Goal: Find specific page/section: Find specific page/section

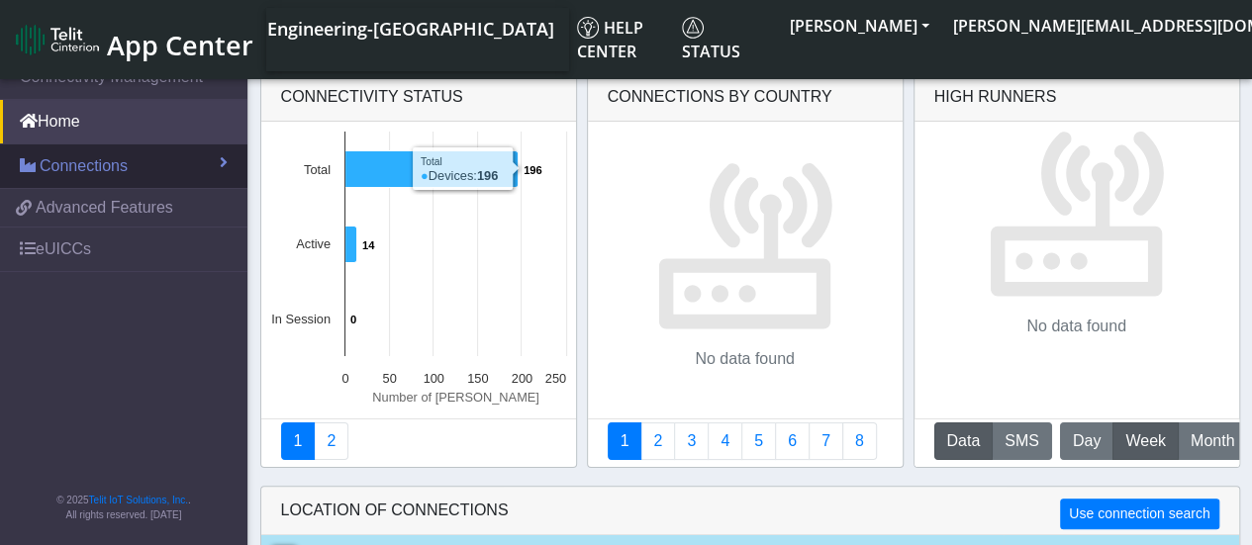
click at [71, 157] on span "Connections" at bounding box center [84, 166] width 88 height 24
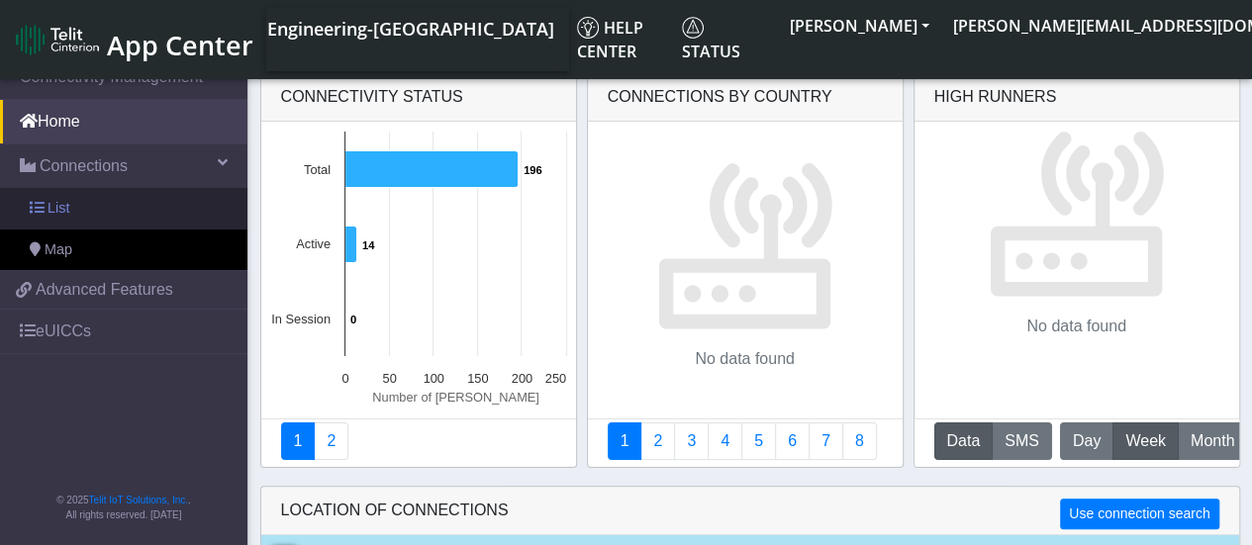
click at [156, 217] on link "List" at bounding box center [124, 209] width 248 height 42
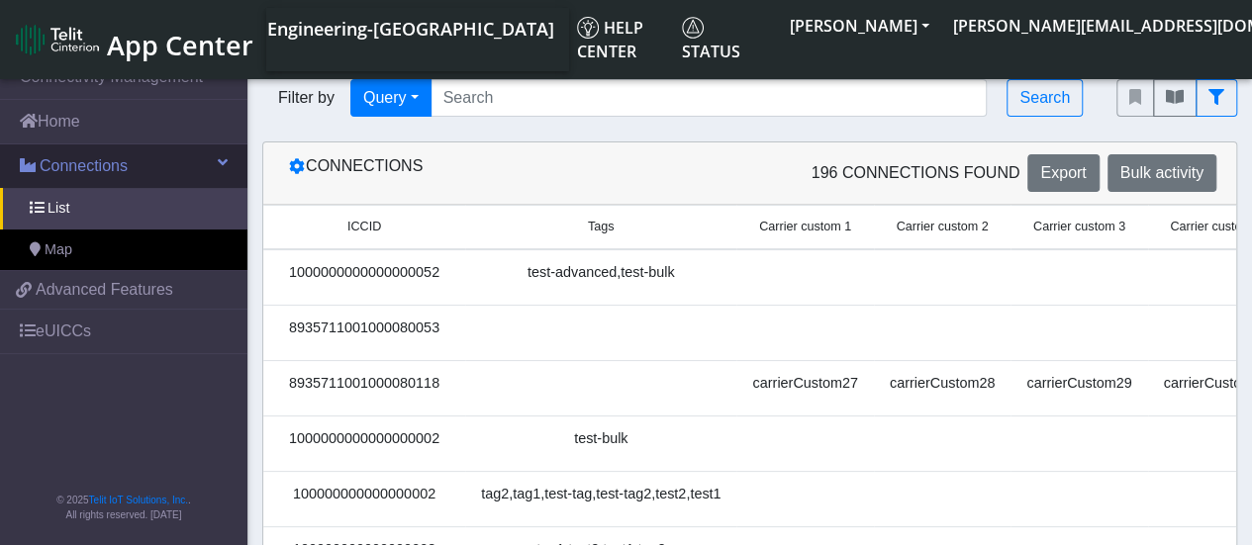
click at [118, 171] on span "Connections" at bounding box center [84, 166] width 88 height 24
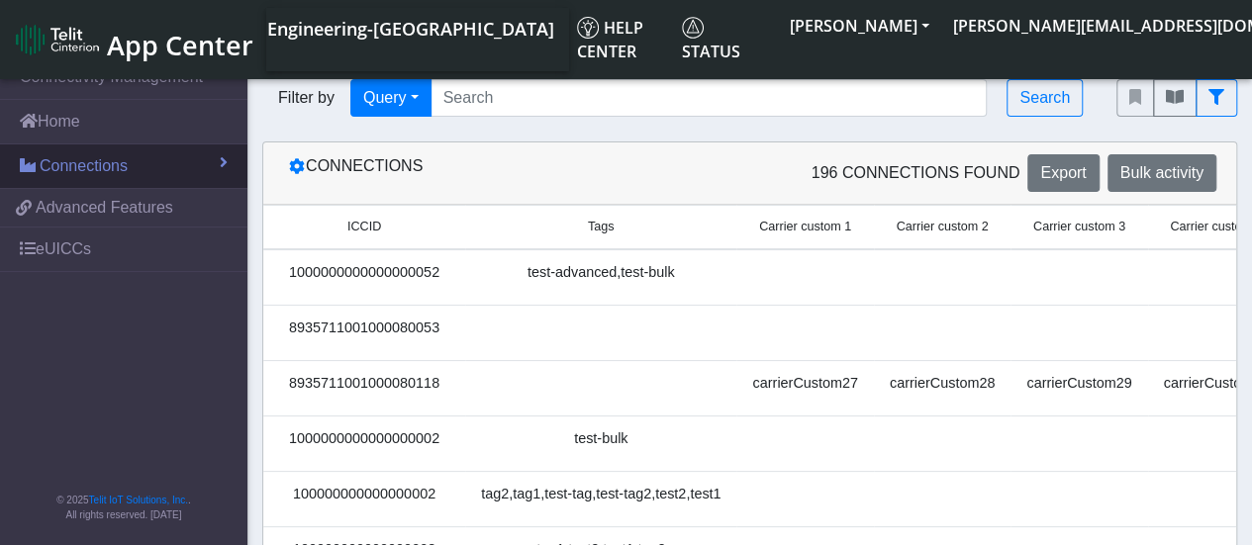
click at [118, 171] on span "Connections" at bounding box center [84, 166] width 88 height 24
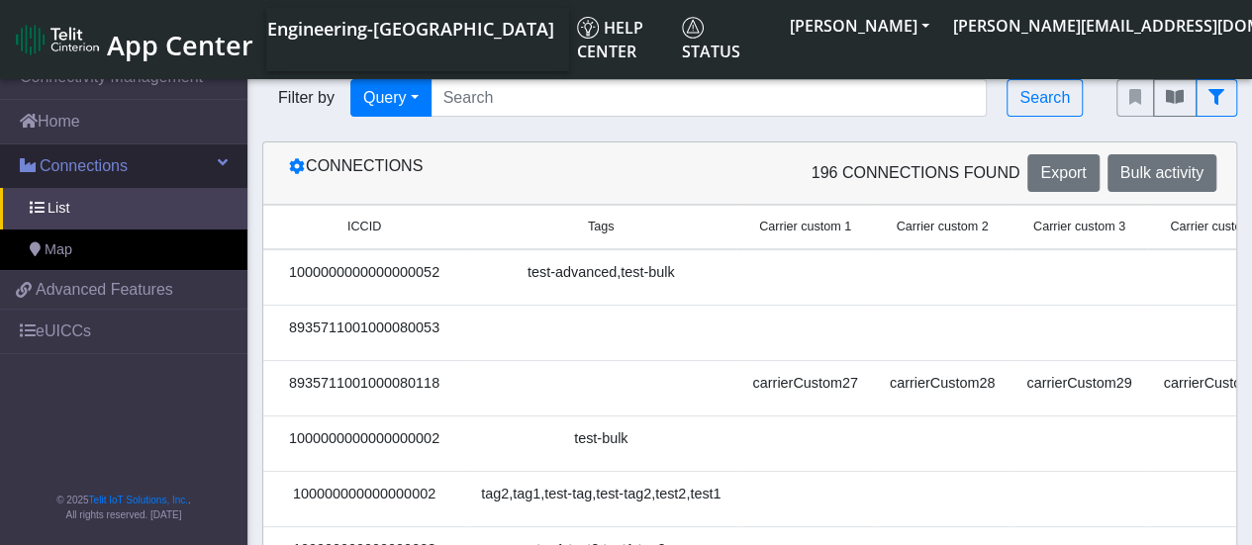
click at [93, 169] on span "Connections" at bounding box center [84, 166] width 88 height 24
